Goal: Task Accomplishment & Management: Complete application form

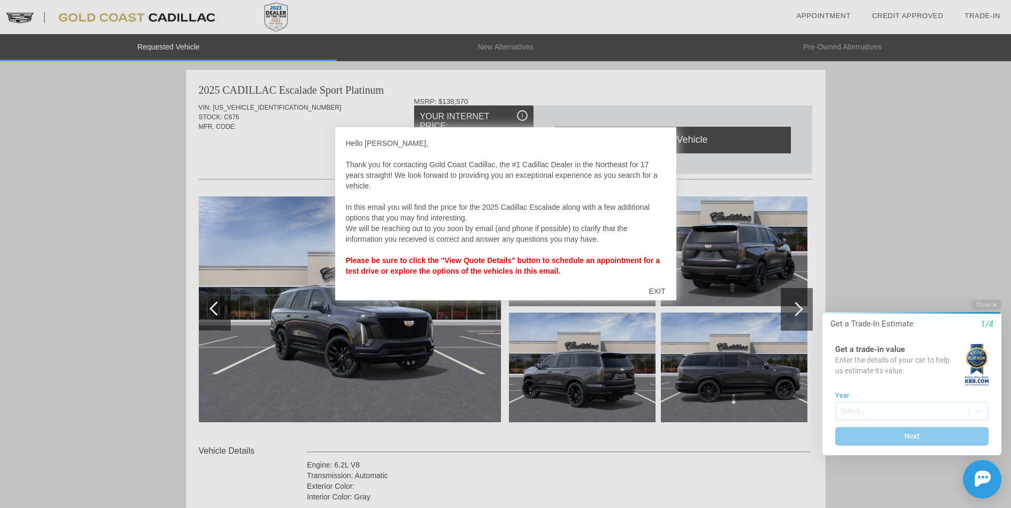
click at [659, 291] on div "EXIT" at bounding box center [657, 292] width 38 height 32
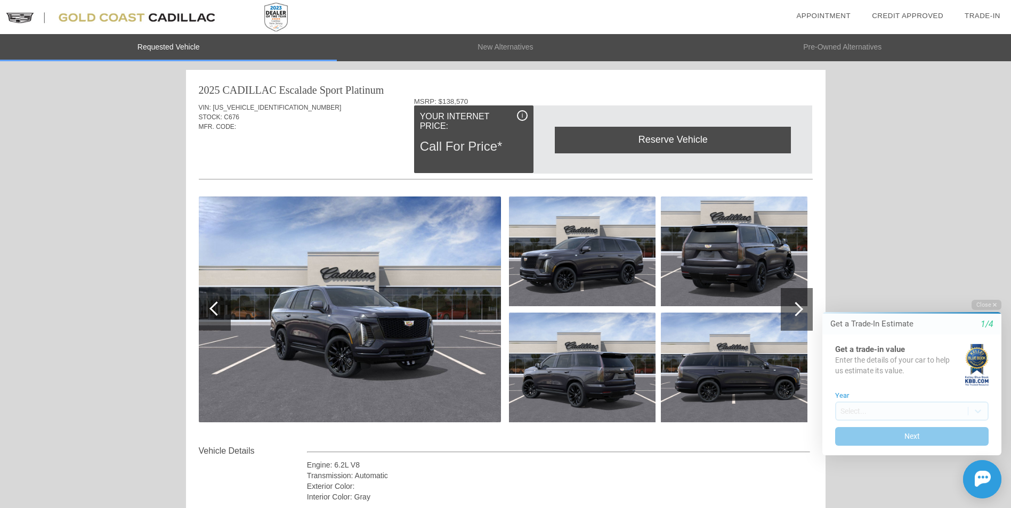
click at [803, 290] on html "Welcome! Get a Trade-In Estimate 1/4 Get a trade-in value Enter the details of …" at bounding box center [905, 290] width 211 height 0
click at [723, 339] on img at bounding box center [734, 368] width 147 height 110
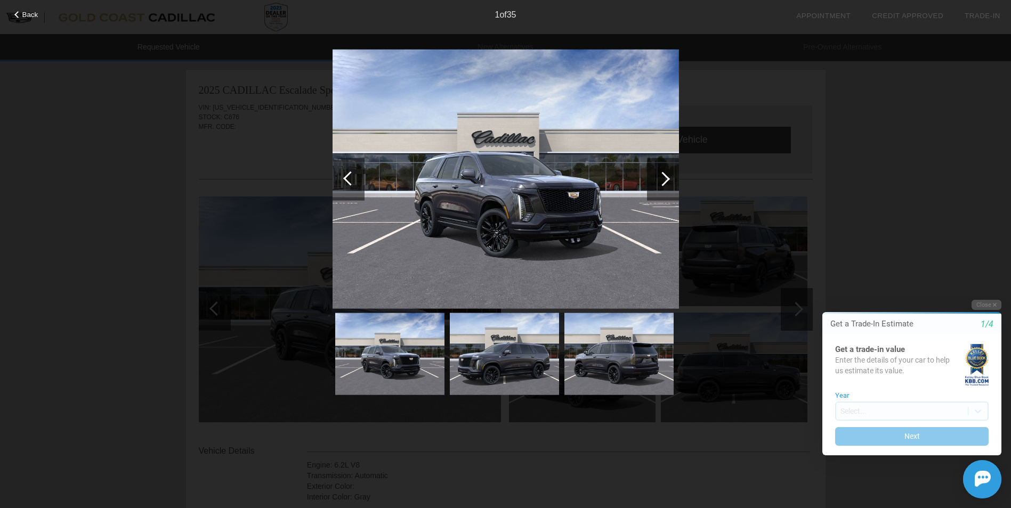
click at [601, 363] on img at bounding box center [618, 354] width 109 height 82
click at [809, 192] on div "Back 1 of 35" at bounding box center [505, 254] width 1011 height 508
click at [987, 305] on button "Close" at bounding box center [986, 305] width 30 height 10
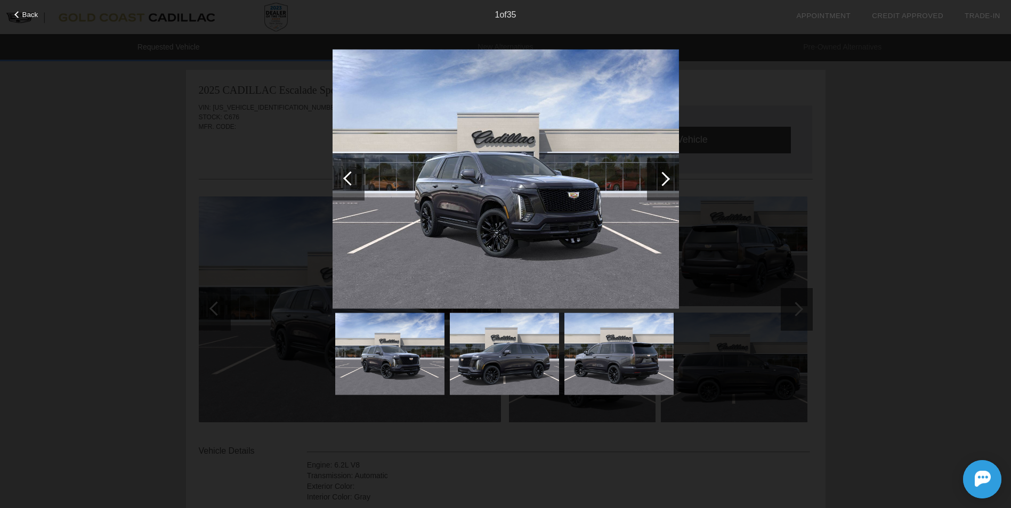
click at [546, 16] on div "1 of 35" at bounding box center [505, 10] width 1011 height 21
drag, startPoint x: 934, startPoint y: 106, endPoint x: 917, endPoint y: 149, distance: 46.4
click at [932, 111] on div "Back 1 of 35" at bounding box center [505, 254] width 1011 height 508
click at [662, 179] on div at bounding box center [662, 179] width 14 height 14
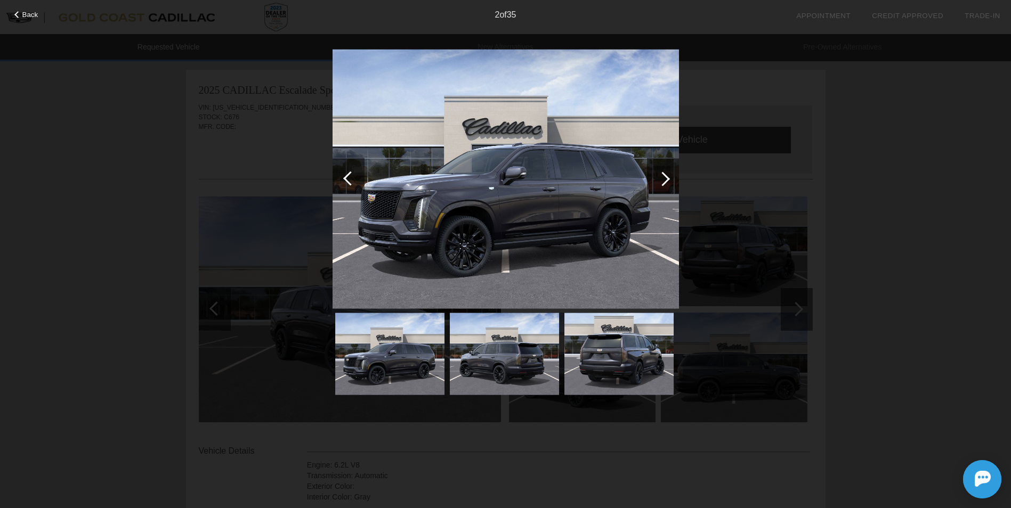
click at [662, 179] on div at bounding box center [662, 179] width 14 height 14
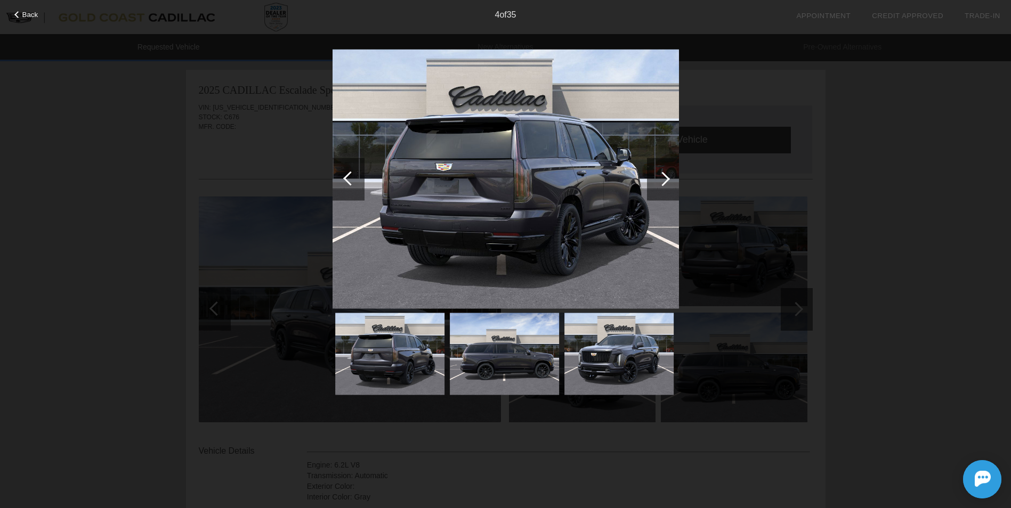
click at [662, 179] on div at bounding box center [662, 179] width 14 height 14
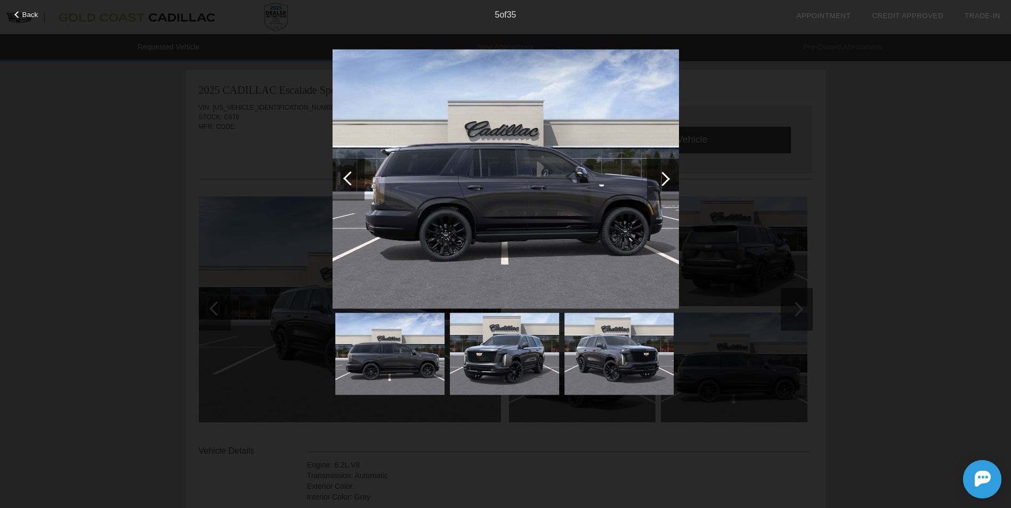
click at [662, 179] on div at bounding box center [662, 179] width 14 height 14
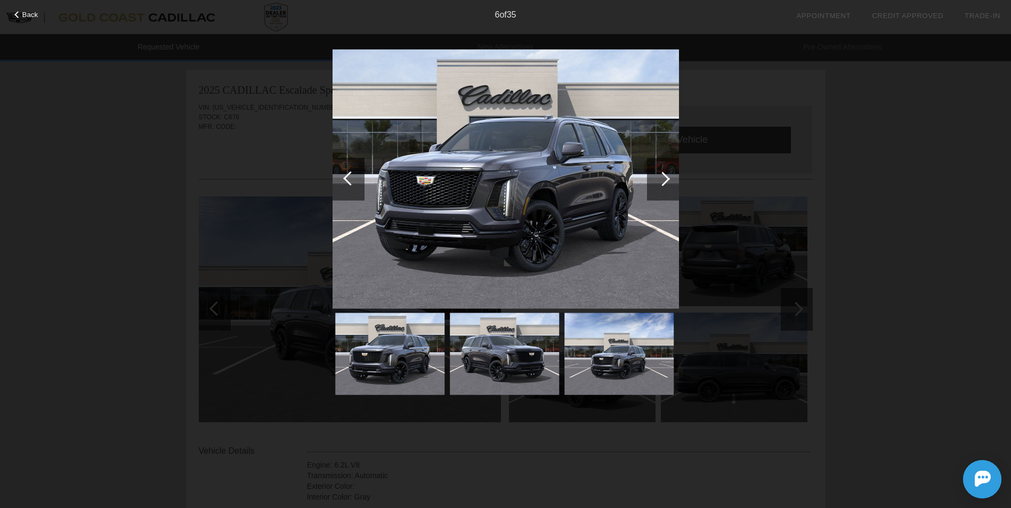
click at [662, 179] on div at bounding box center [662, 179] width 14 height 14
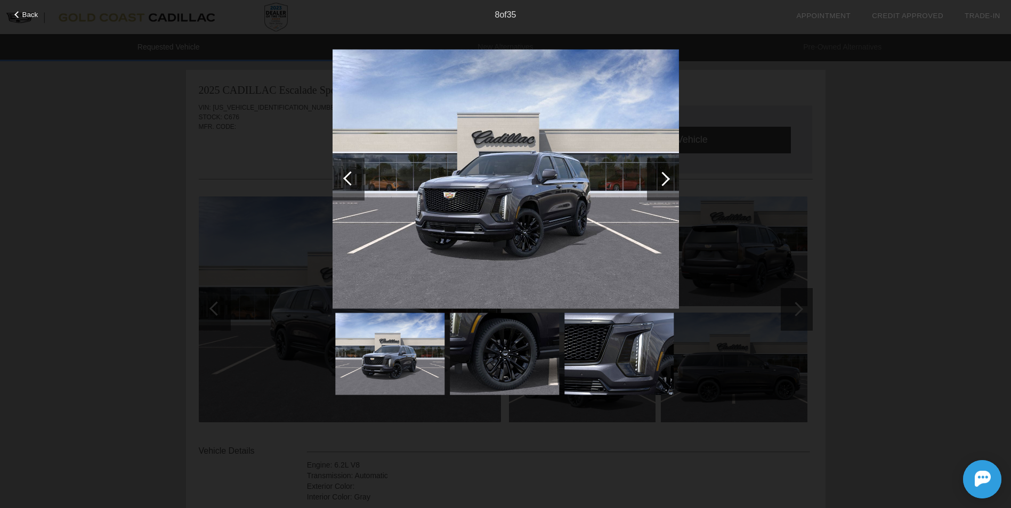
click at [662, 179] on div at bounding box center [662, 179] width 14 height 14
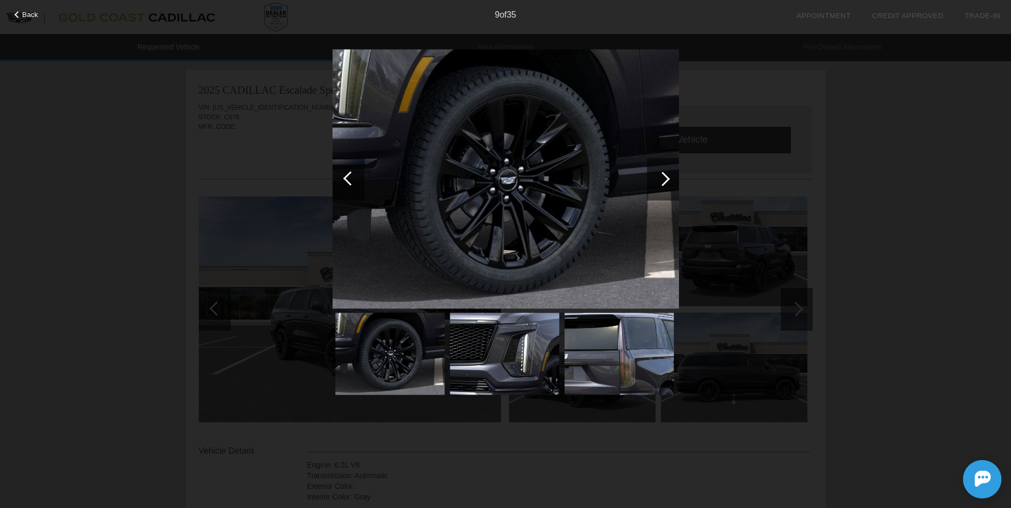
click at [662, 179] on div at bounding box center [662, 179] width 14 height 14
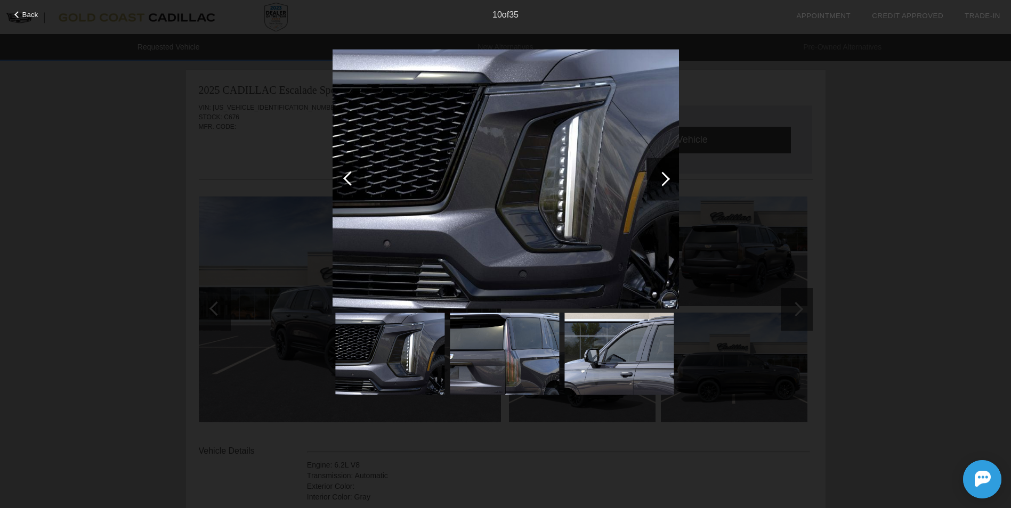
click at [662, 179] on div at bounding box center [662, 179] width 14 height 14
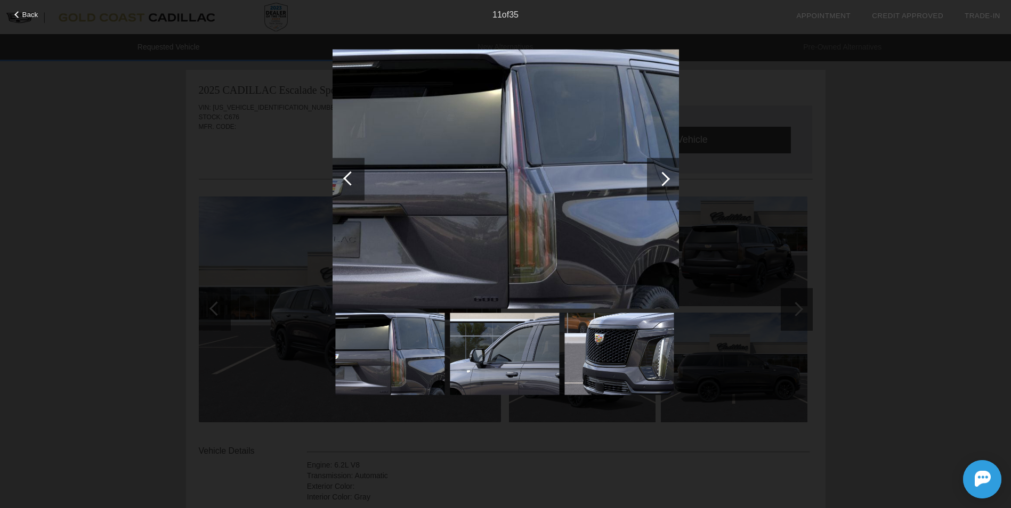
click at [662, 179] on div at bounding box center [662, 179] width 14 height 14
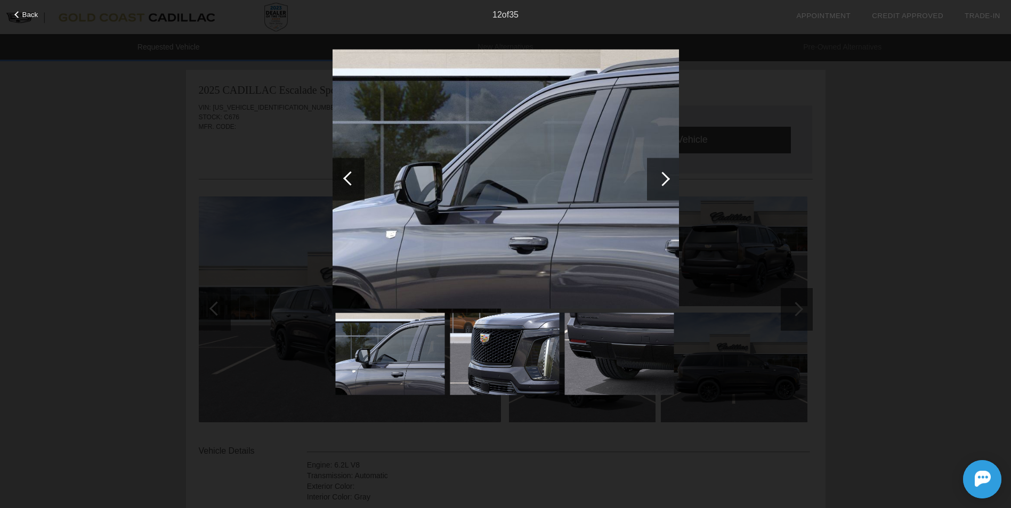
click at [662, 179] on div at bounding box center [662, 179] width 14 height 14
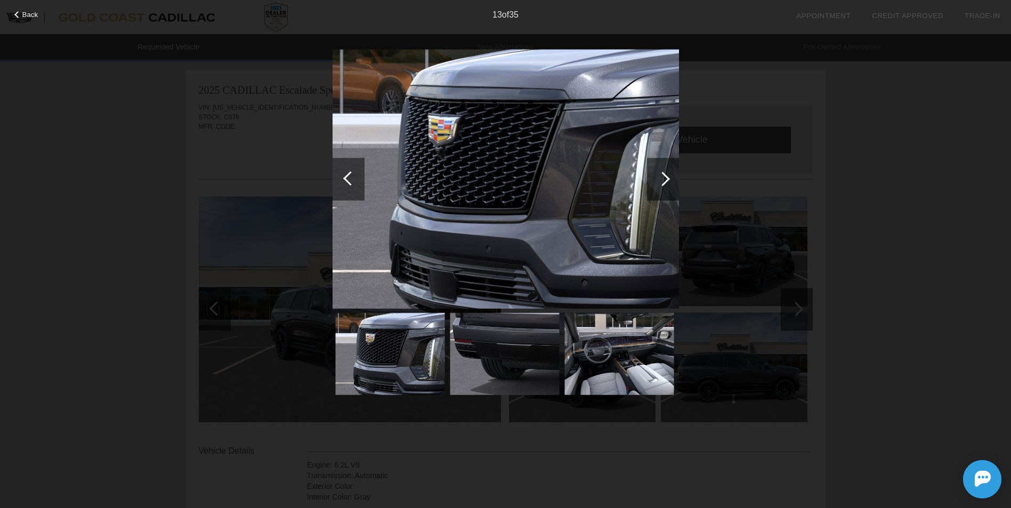
click at [662, 179] on div at bounding box center [662, 179] width 14 height 14
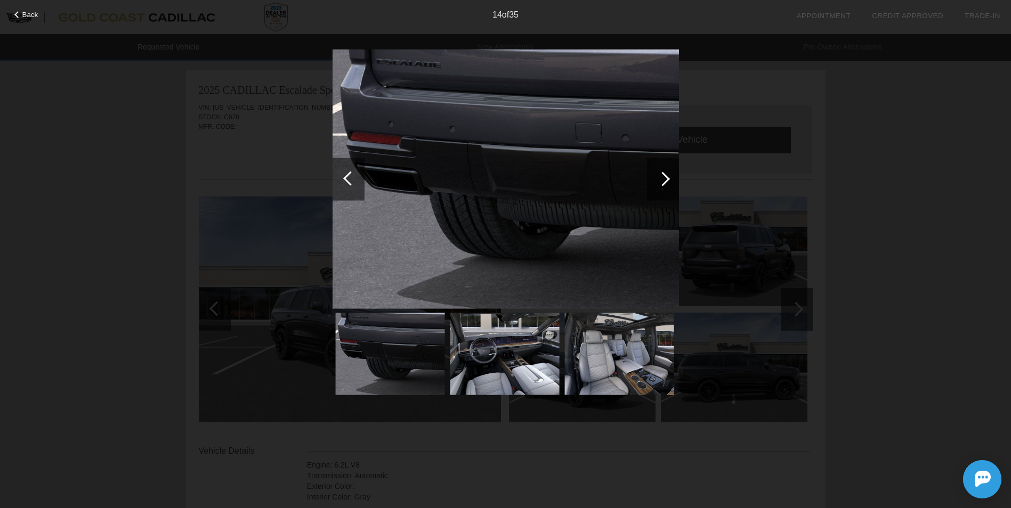
click at [662, 179] on div at bounding box center [662, 179] width 14 height 14
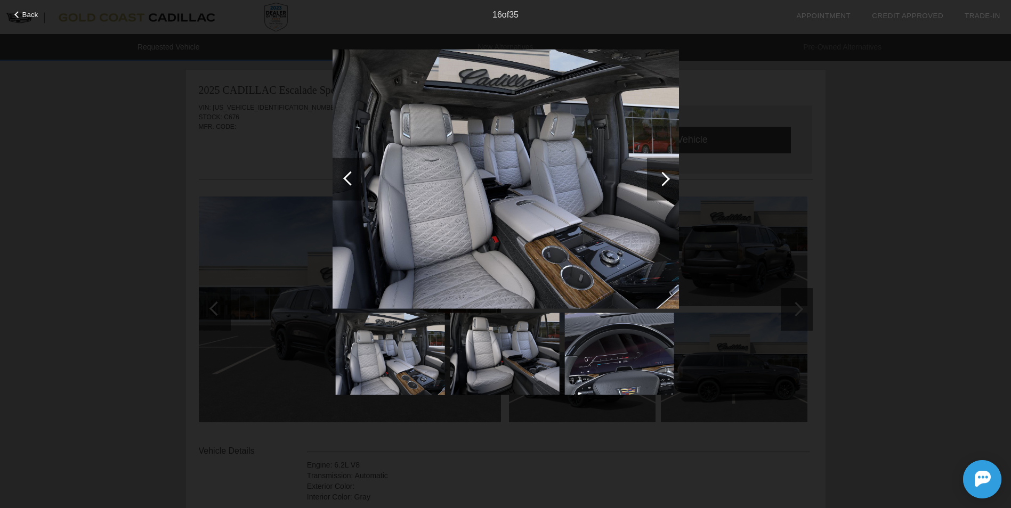
click at [662, 179] on div at bounding box center [662, 179] width 14 height 14
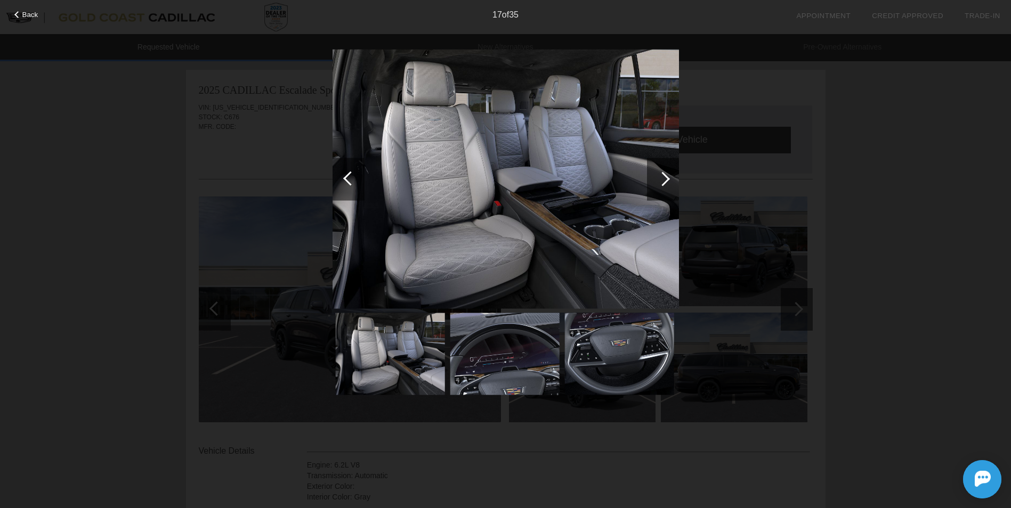
click at [662, 179] on div at bounding box center [662, 179] width 14 height 14
